Goal: Task Accomplishment & Management: Complete application form

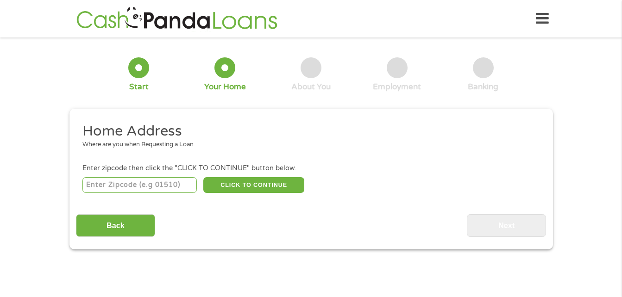
click at [156, 188] on input "number" at bounding box center [139, 185] width 114 height 16
type input "76522"
click at [226, 180] on button "CLICK TO CONTINUE" at bounding box center [253, 185] width 101 height 16
type input "76522"
type input "[GEOGRAPHIC_DATA]"
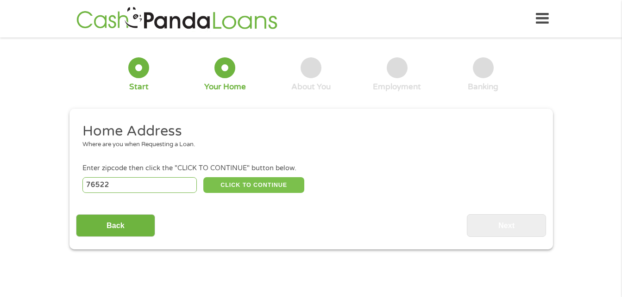
select select "[US_STATE]"
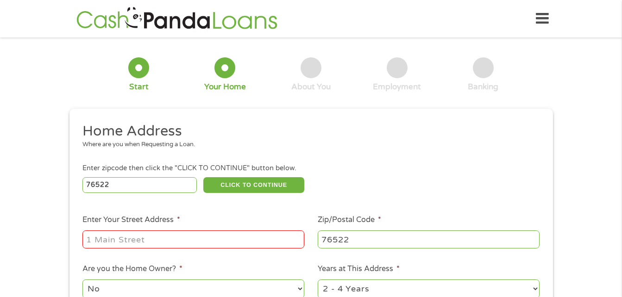
click at [219, 231] on input "Enter Your Street Address *" at bounding box center [193, 240] width 222 height 18
type input "1"
type input "[STREET_ADDRESS]"
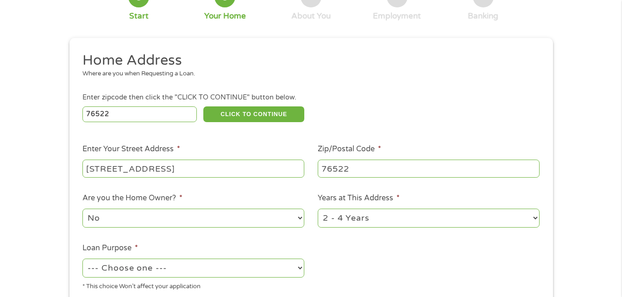
scroll to position [79, 0]
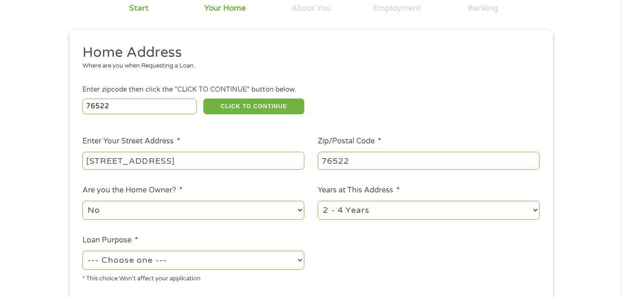
click at [471, 95] on li "Enter zipcode then click the "CLICK TO CONTINUE" button below. 76522 CLICK TO C…" at bounding box center [311, 100] width 470 height 31
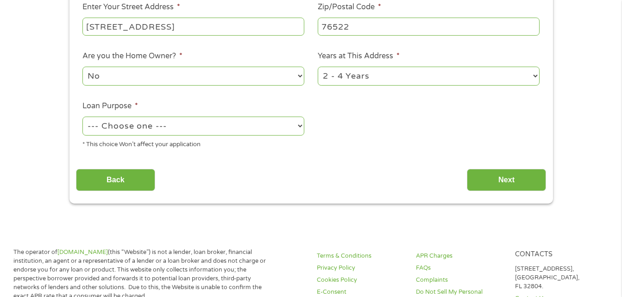
scroll to position [274, 0]
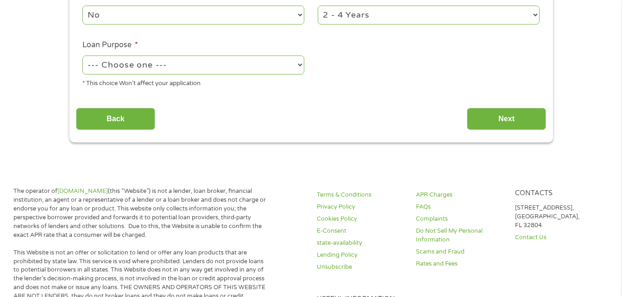
click at [272, 68] on select "--- Choose one --- Pay Bills Debt Consolidation Home Improvement Major Purchase…" at bounding box center [193, 65] width 222 height 19
select select "paybills"
click at [82, 56] on select "--- Choose one --- Pay Bills Debt Consolidation Home Improvement Major Purchase…" at bounding box center [193, 65] width 222 height 19
click at [484, 121] on input "Next" at bounding box center [506, 119] width 79 height 23
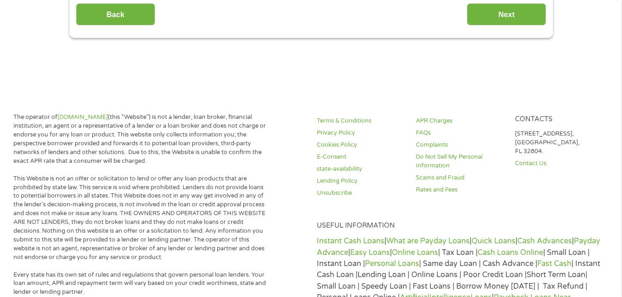
scroll to position [0, 0]
